Goal: Ask a question

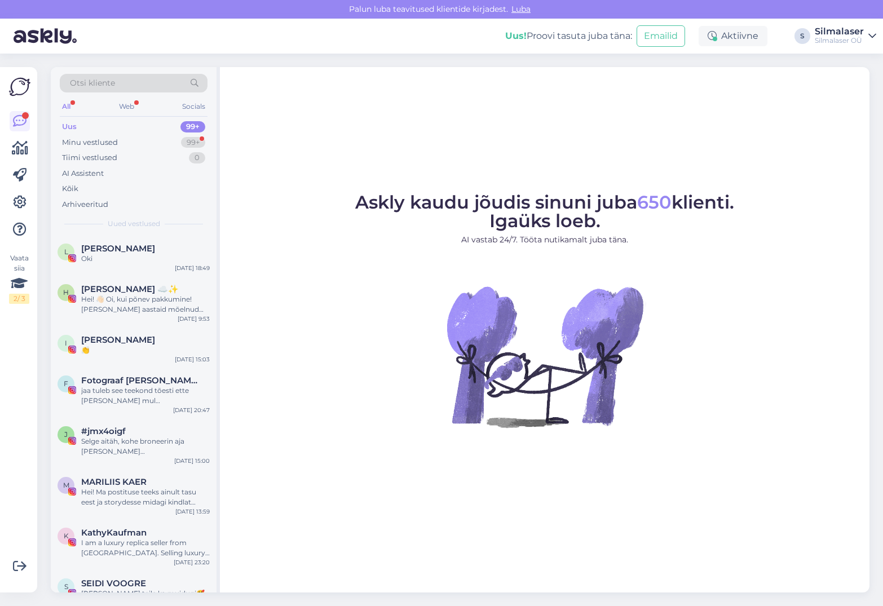
click at [78, 123] on div "Uus 99+" at bounding box center [134, 127] width 148 height 16
click at [88, 142] on div "Minu vestlused" at bounding box center [90, 142] width 56 height 11
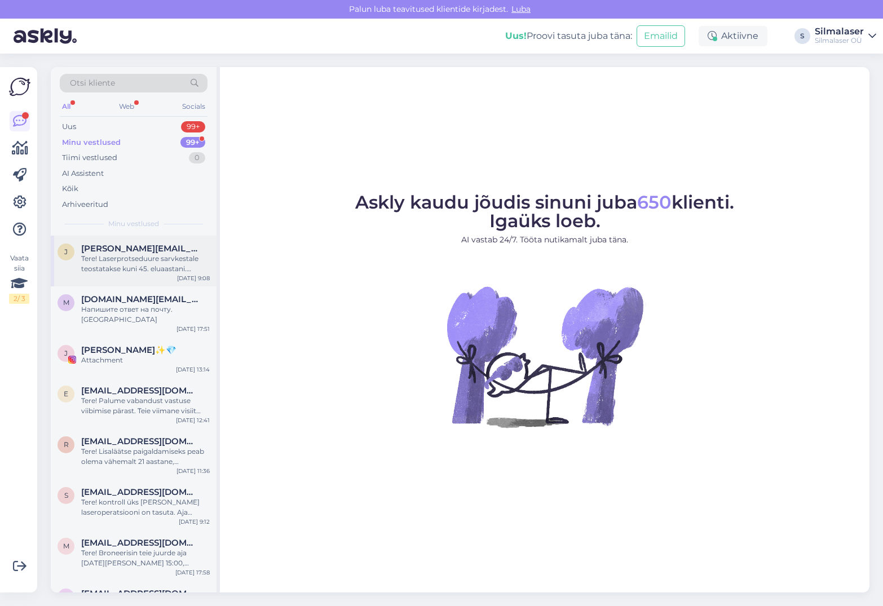
click at [117, 265] on div "Tere! Laserprotseduure sarvkestale teostatakse kuni 45. eluaastani. Läätsevahet…" at bounding box center [145, 264] width 129 height 20
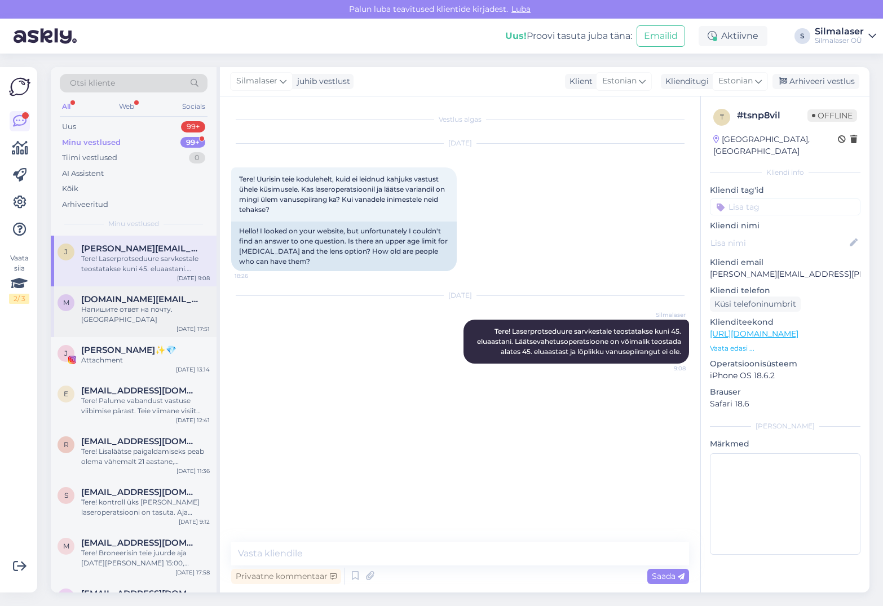
click at [125, 300] on span "[DOMAIN_NAME][EMAIL_ADDRESS][DOMAIN_NAME]" at bounding box center [139, 299] width 117 height 10
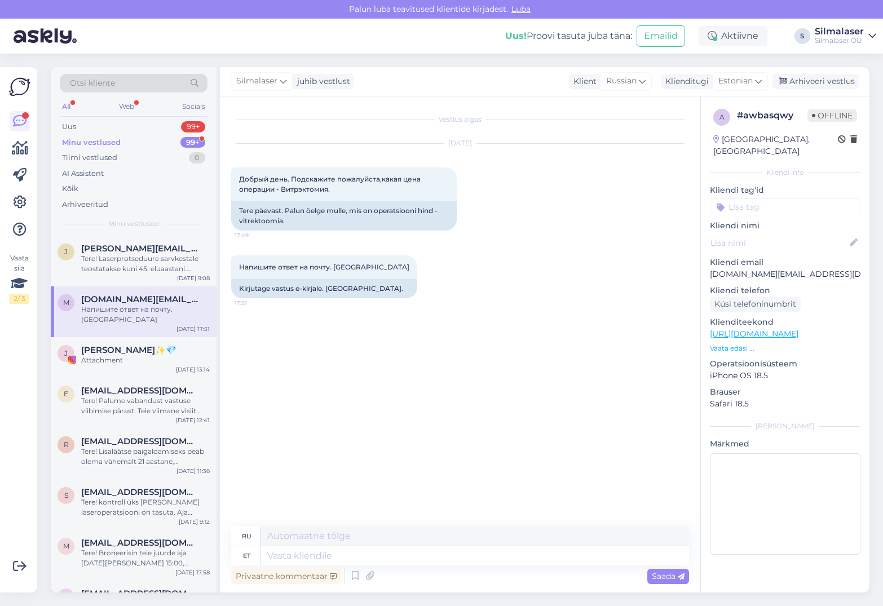
click at [727, 344] on p "Vaata edasi ..." at bounding box center [785, 349] width 151 height 10
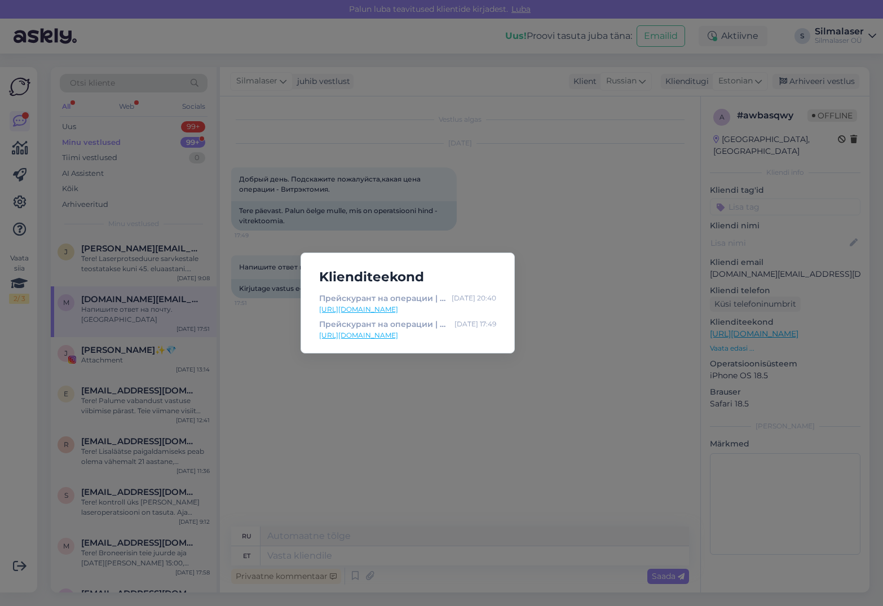
click at [826, 307] on div "Klienditeekond Прейскурант на операции | Silmalaser [DATE] 20:40 [URL][DOMAIN_N…" at bounding box center [441, 303] width 883 height 606
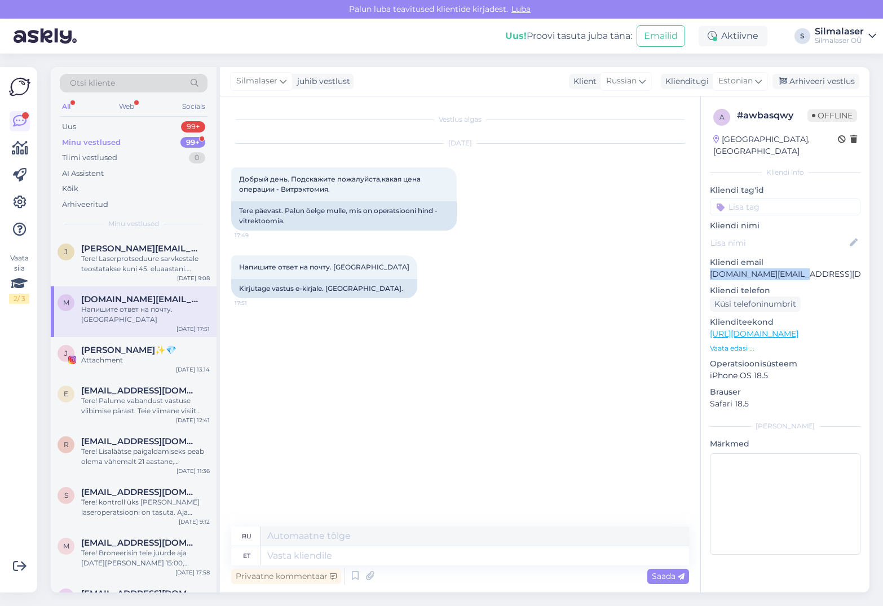
drag, startPoint x: 806, startPoint y: 265, endPoint x: 711, endPoint y: 268, distance: 95.4
click at [711, 268] on p "[DOMAIN_NAME][EMAIL_ADDRESS][DOMAIN_NAME]" at bounding box center [785, 274] width 151 height 12
copy p "[DOMAIN_NAME][EMAIL_ADDRESS][DOMAIN_NAME]"
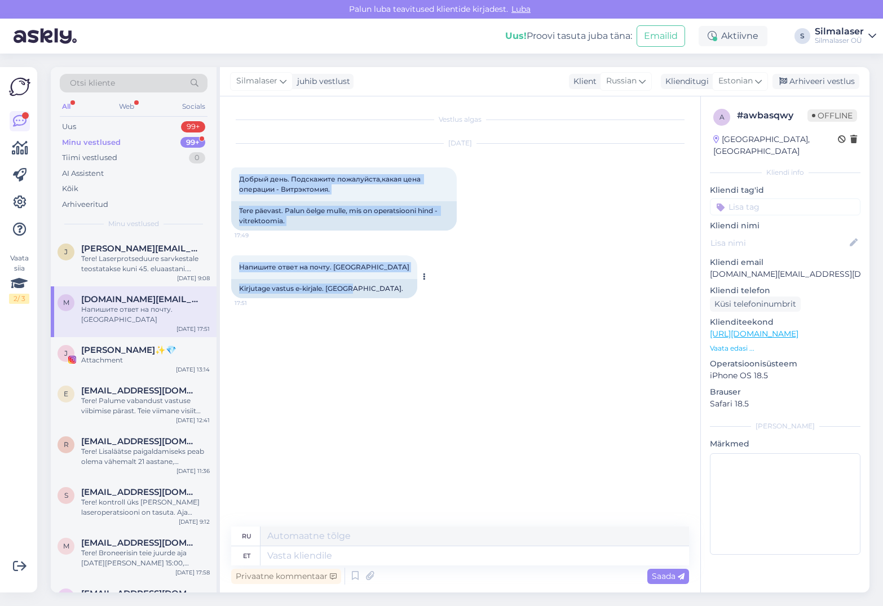
drag, startPoint x: 233, startPoint y: 171, endPoint x: 367, endPoint y: 294, distance: 182.0
click at [367, 294] on div "Vestlus algas [DATE] Добрый день. Подскажите пожалуйста,какая цена операции - В…" at bounding box center [465, 312] width 468 height 409
copy div "Добрый день. Подскажите пожалуйста,какая цена операции - Витрэктомия. 17:49 Ter…"
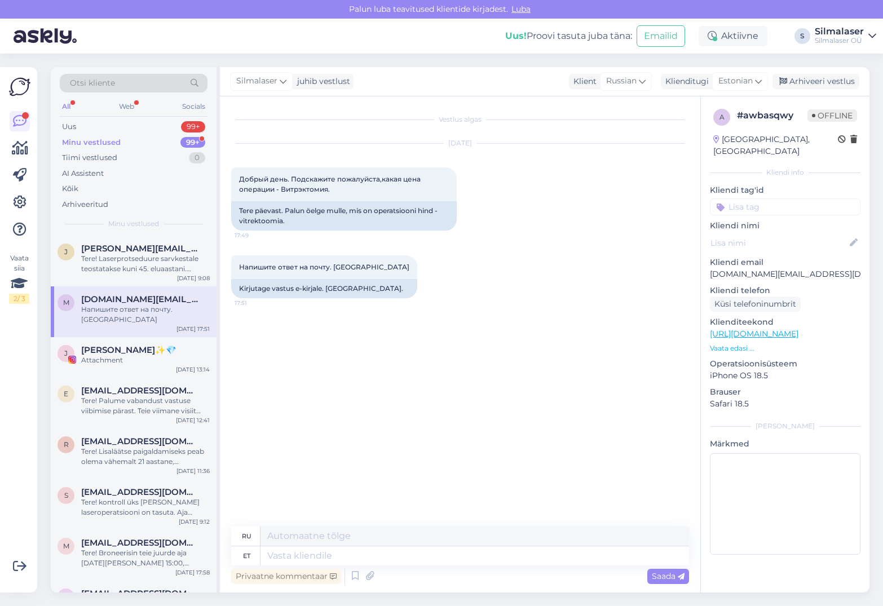
click at [303, 48] on div "Uus! Proovi tasuta [PERSON_NAME]: Emailid Aktiivne S Silmalaser Silmalaser OÜ" at bounding box center [441, 36] width 883 height 35
